Goal: Find specific page/section: Find specific page/section

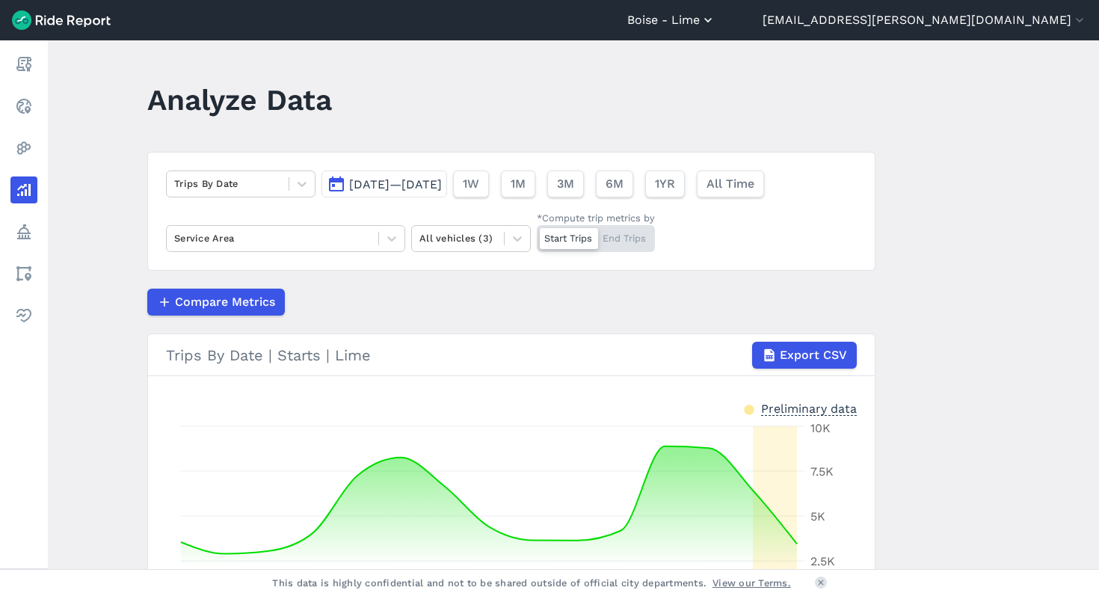
click at [715, 18] on button "Boise - Lime" at bounding box center [671, 20] width 88 height 18
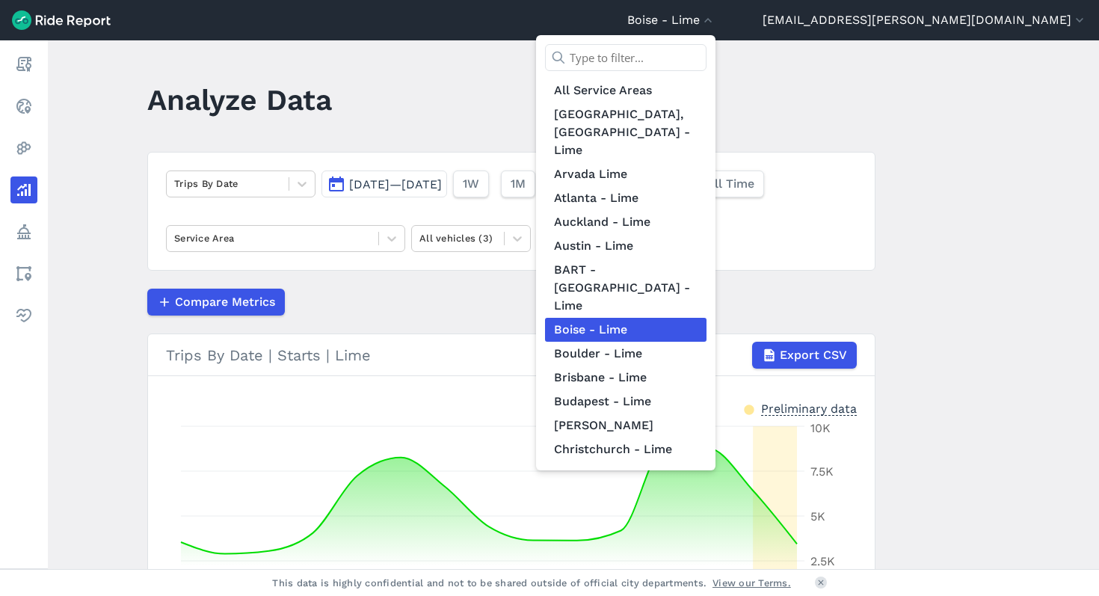
click at [706, 67] on input "text" at bounding box center [625, 57] width 161 height 27
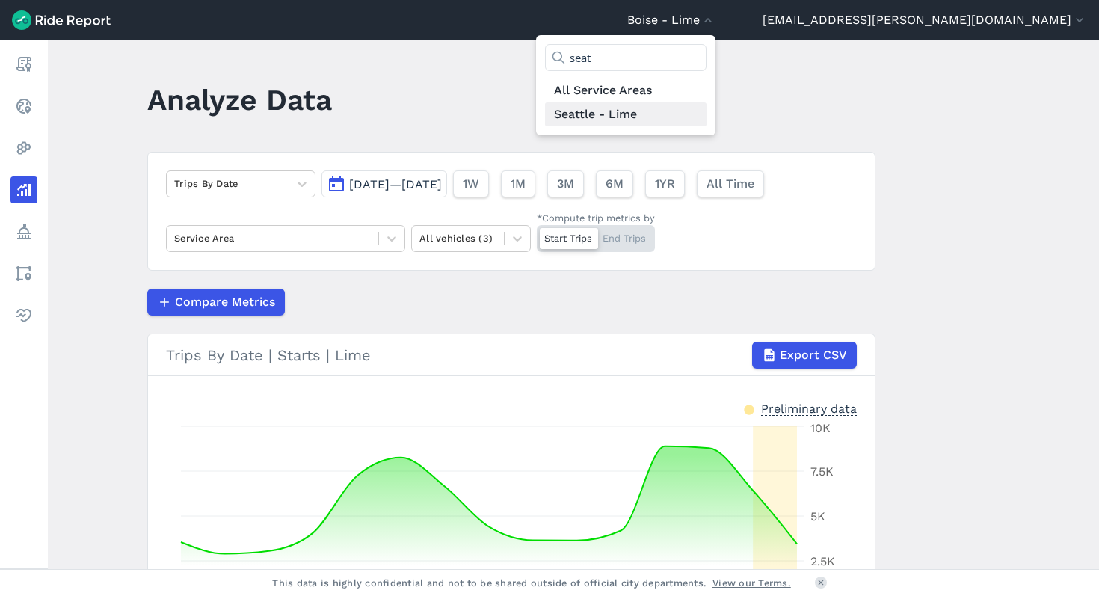
type input "seat"
click at [706, 114] on link "Seattle - Lime" at bounding box center [625, 114] width 161 height 24
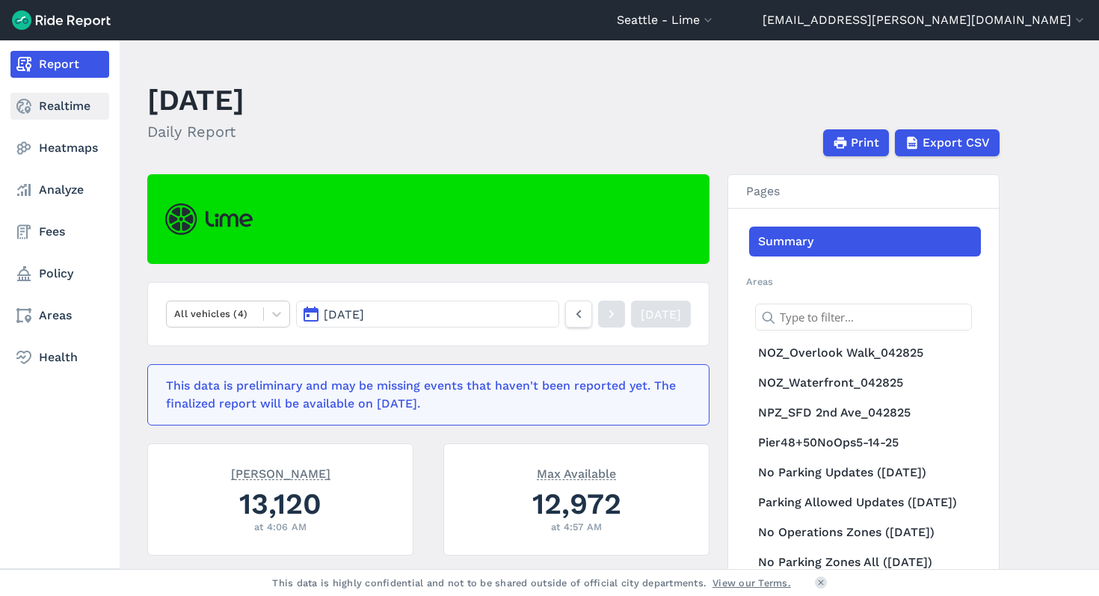
click at [49, 105] on link "Realtime" at bounding box center [59, 106] width 99 height 27
